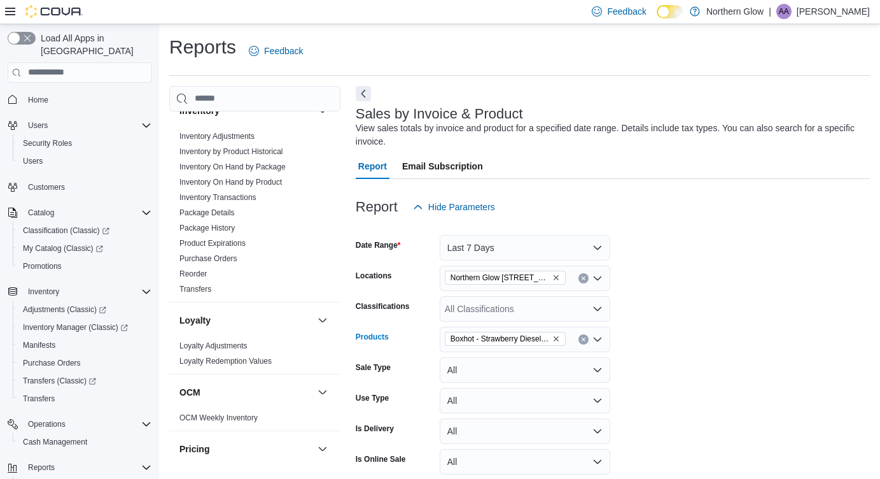
click at [558, 336] on icon "Remove Boxhot - Strawberry Diesel 510 Thread Cart. - 1.2g from selection in thi…" at bounding box center [556, 339] width 8 height 8
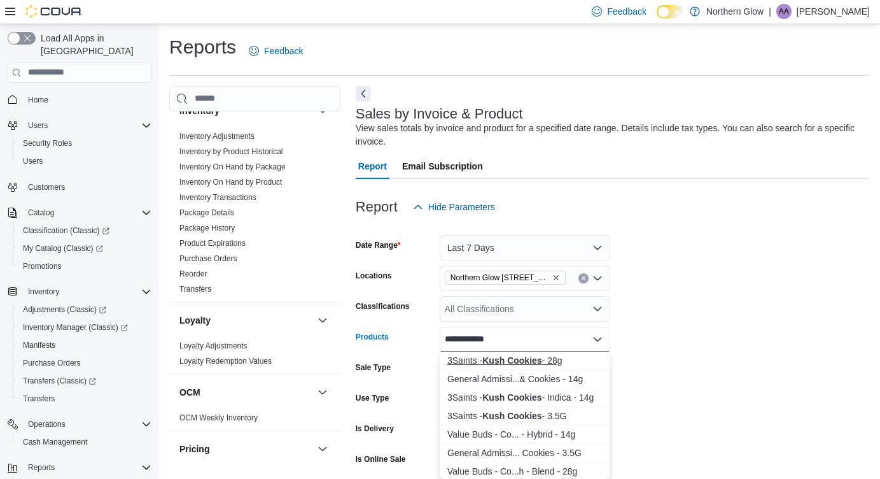
type input "**********"
click at [553, 357] on div "3Saints - Kush Cookies - 28g" at bounding box center [524, 360] width 155 height 13
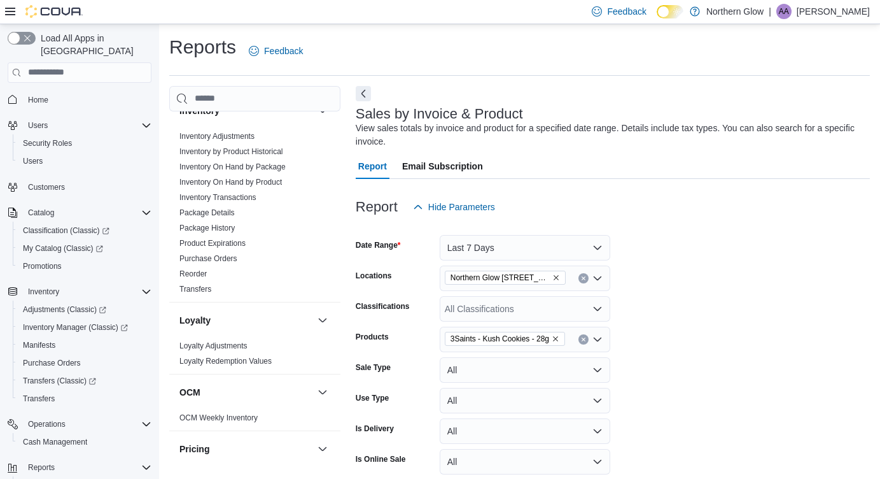
click at [738, 376] on form "Date Range Last 7 Days Locations [GEOGRAPHIC_DATA] [STREET_ADDRESS][PERSON_NAME…" at bounding box center [613, 380] width 514 height 321
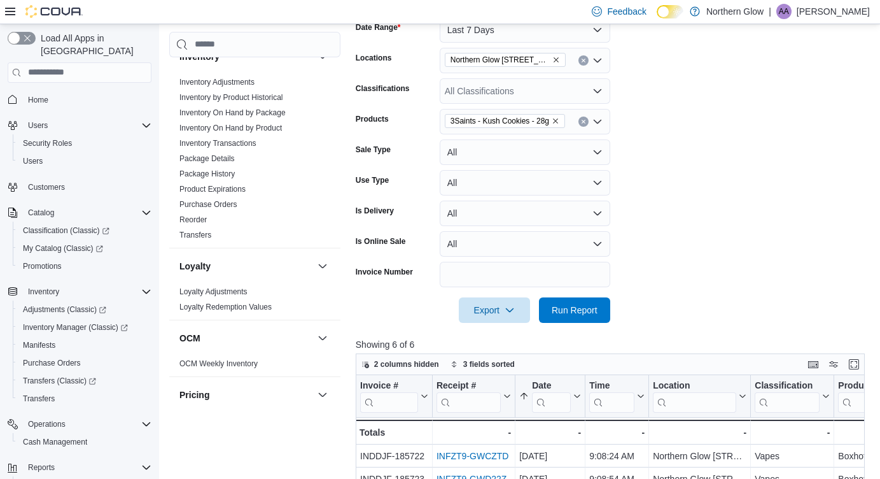
scroll to position [267, 0]
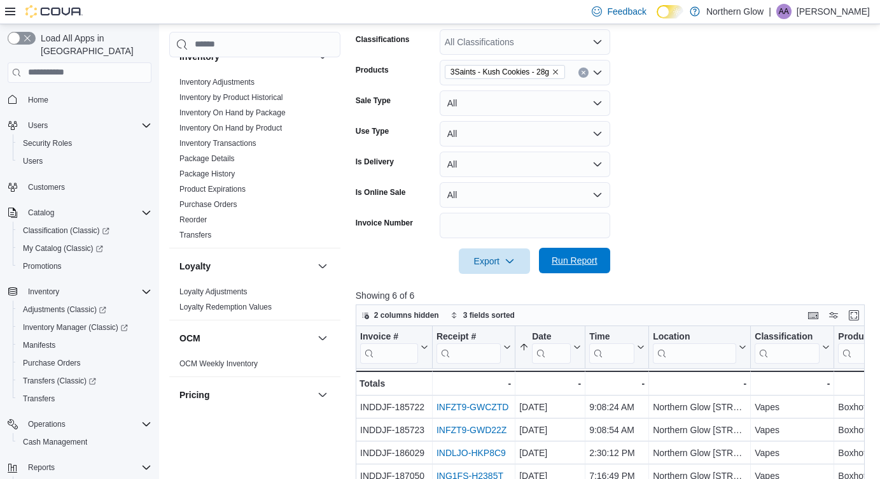
click at [553, 255] on span "Run Report" at bounding box center [575, 260] width 46 height 13
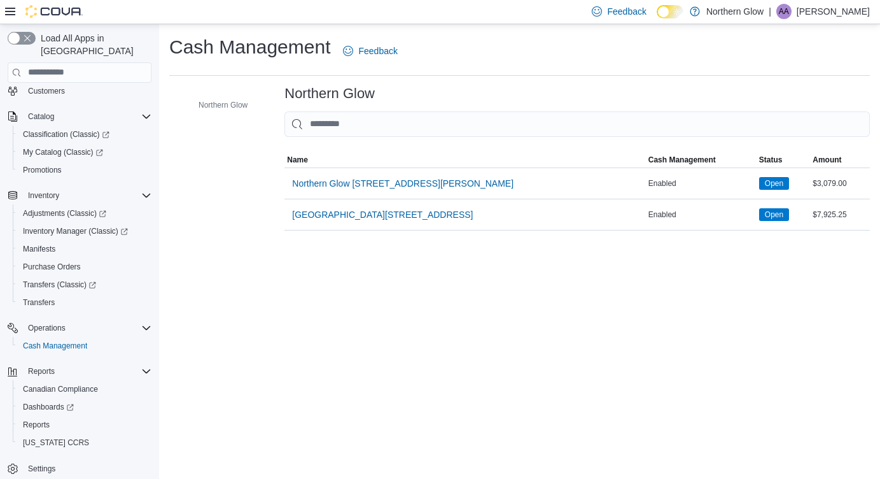
scroll to position [96, 0]
click at [50, 226] on span "Inventory Manager (Classic)" at bounding box center [75, 231] width 105 height 10
